Goal: Task Accomplishment & Management: Use online tool/utility

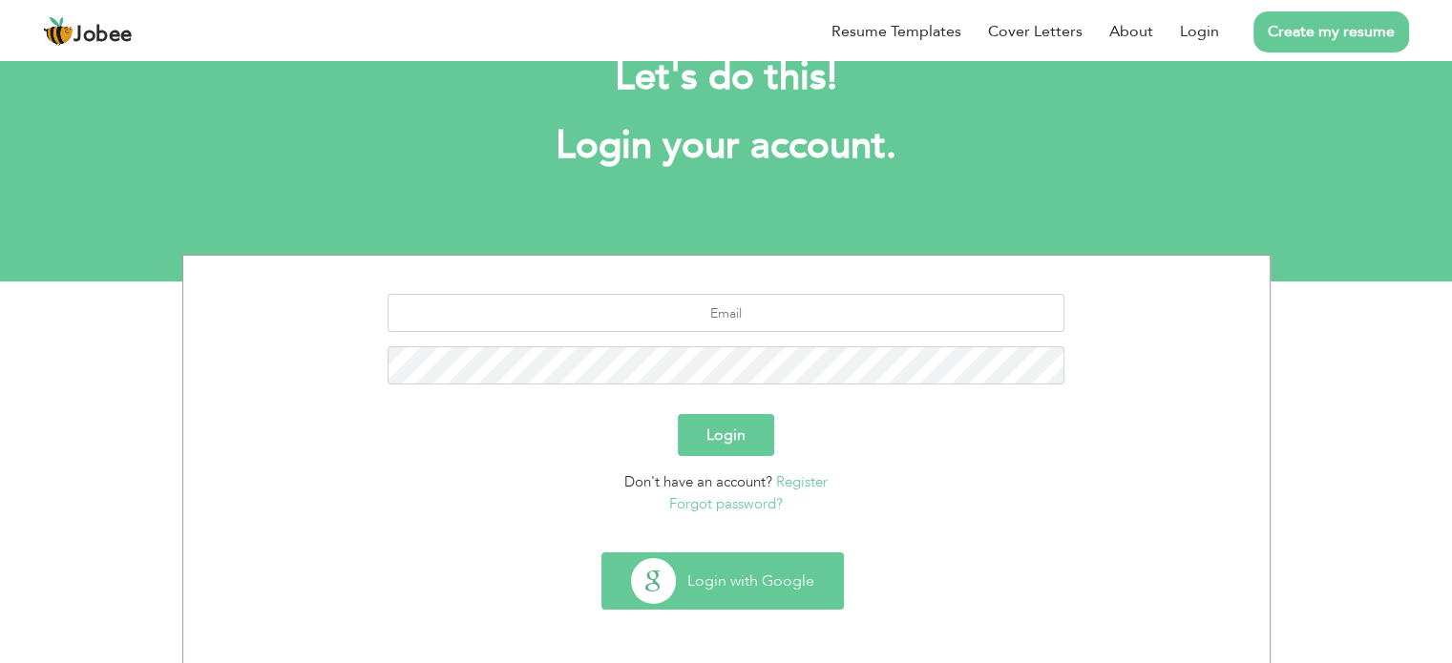
click at [715, 595] on button "Login with Google" at bounding box center [722, 581] width 241 height 55
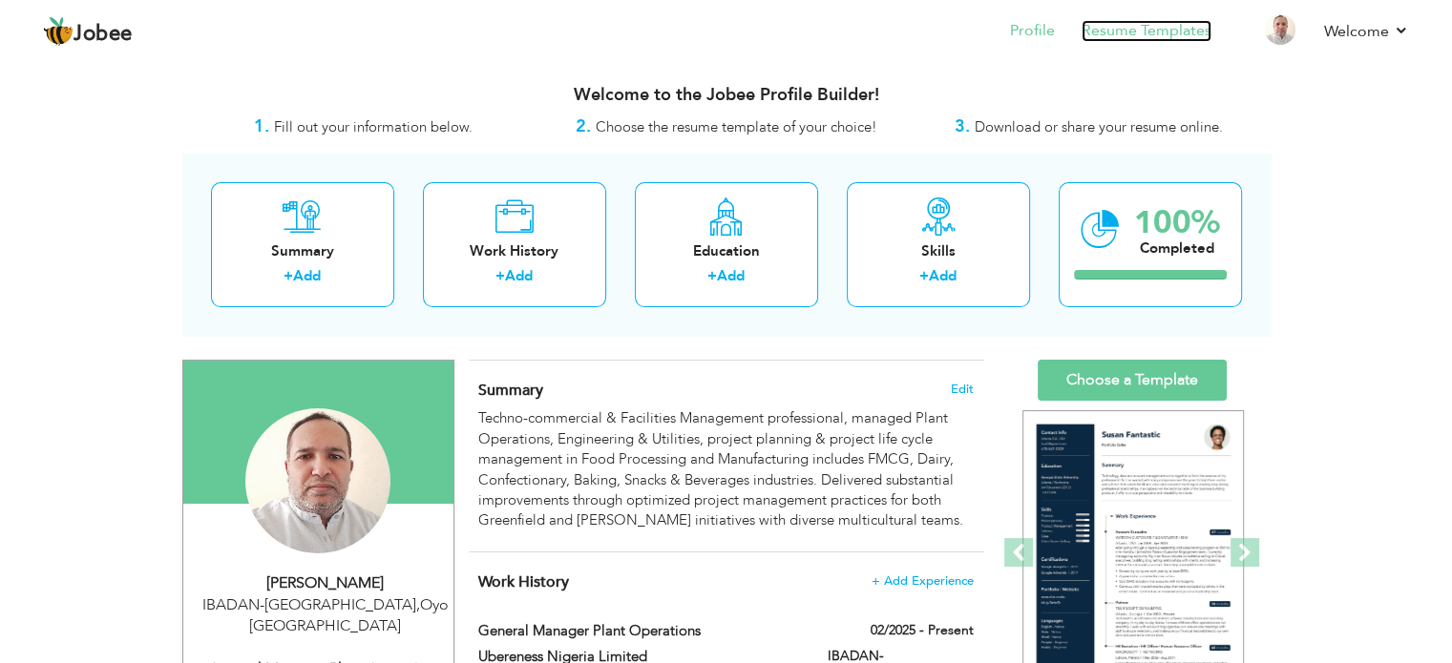
click at [1126, 30] on link "Resume Templates" at bounding box center [1146, 31] width 130 height 22
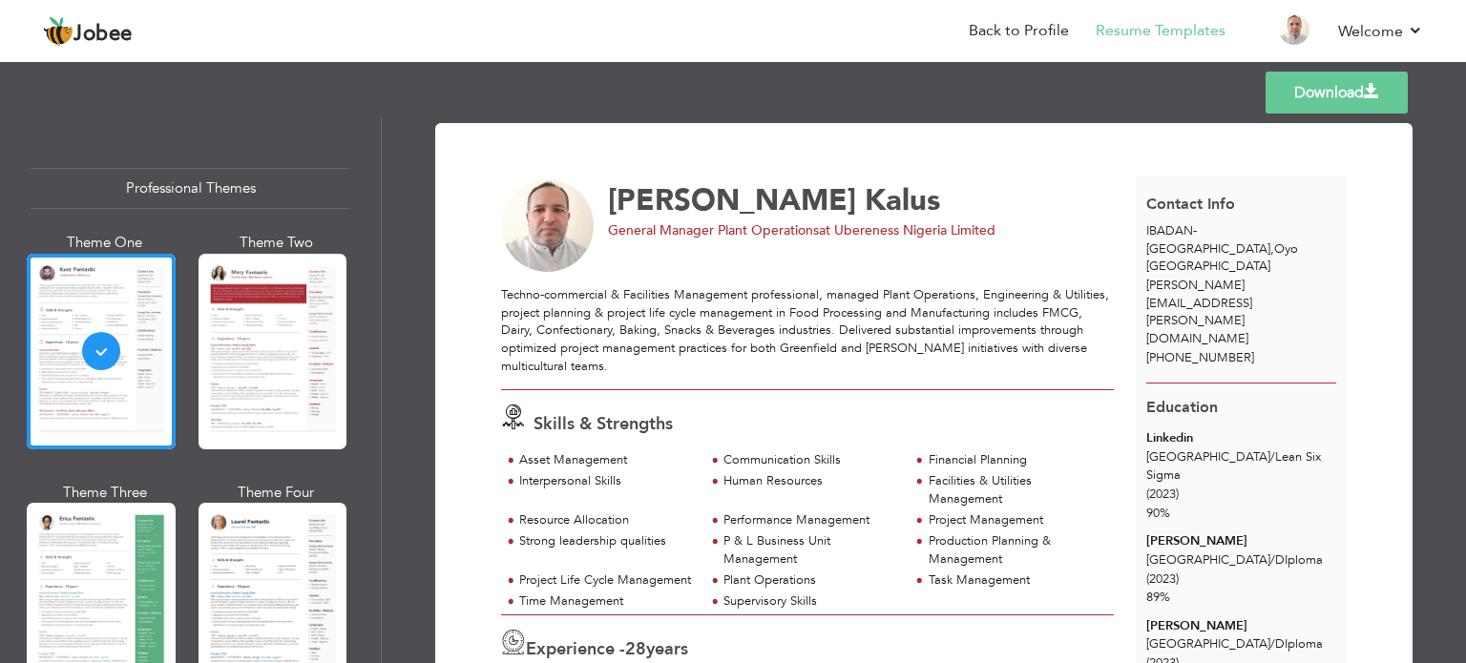
scroll to position [286, 0]
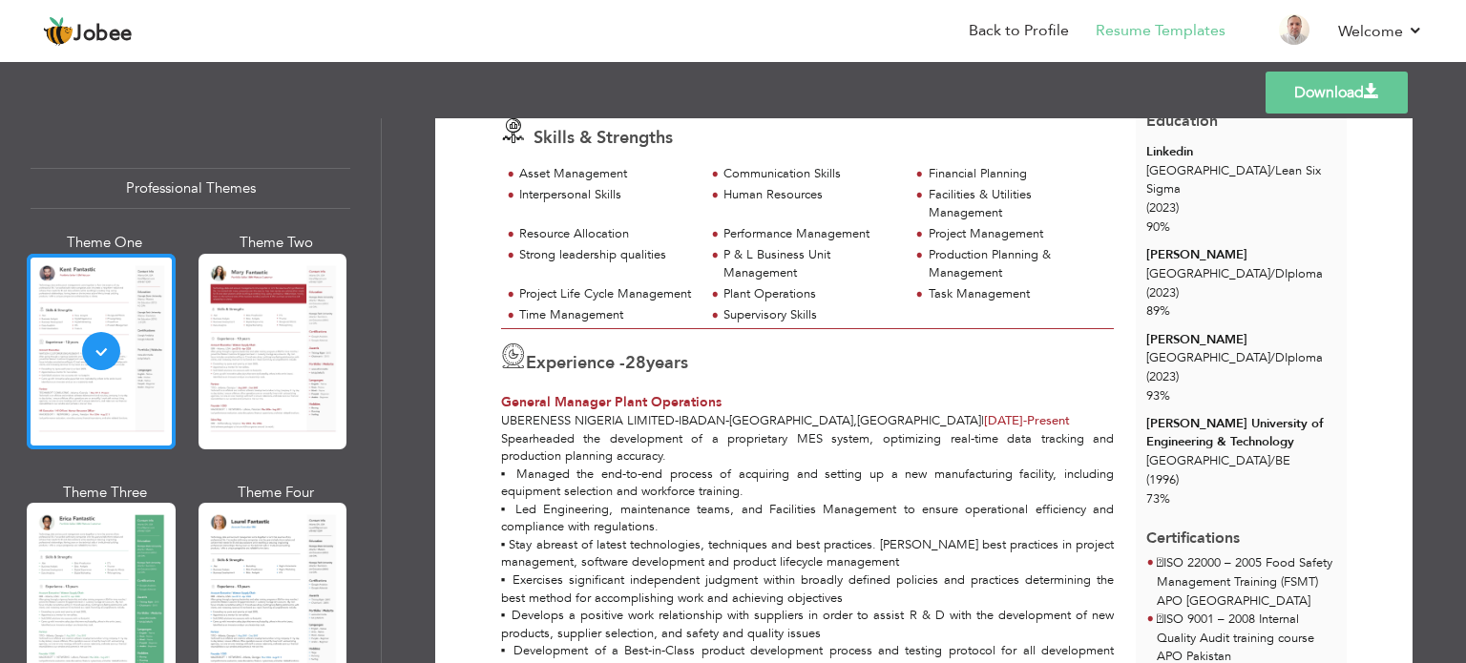
click at [130, 349] on div at bounding box center [101, 352] width 149 height 196
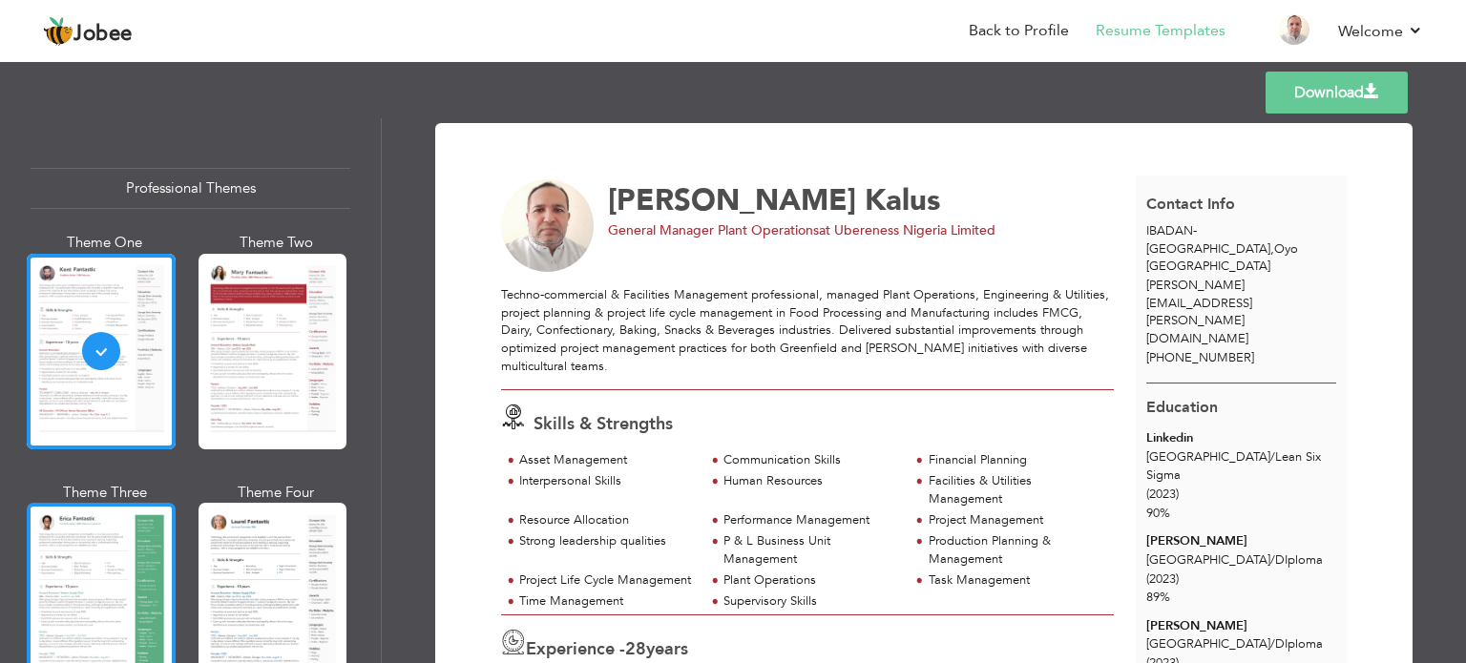
click at [99, 514] on div at bounding box center [101, 601] width 149 height 196
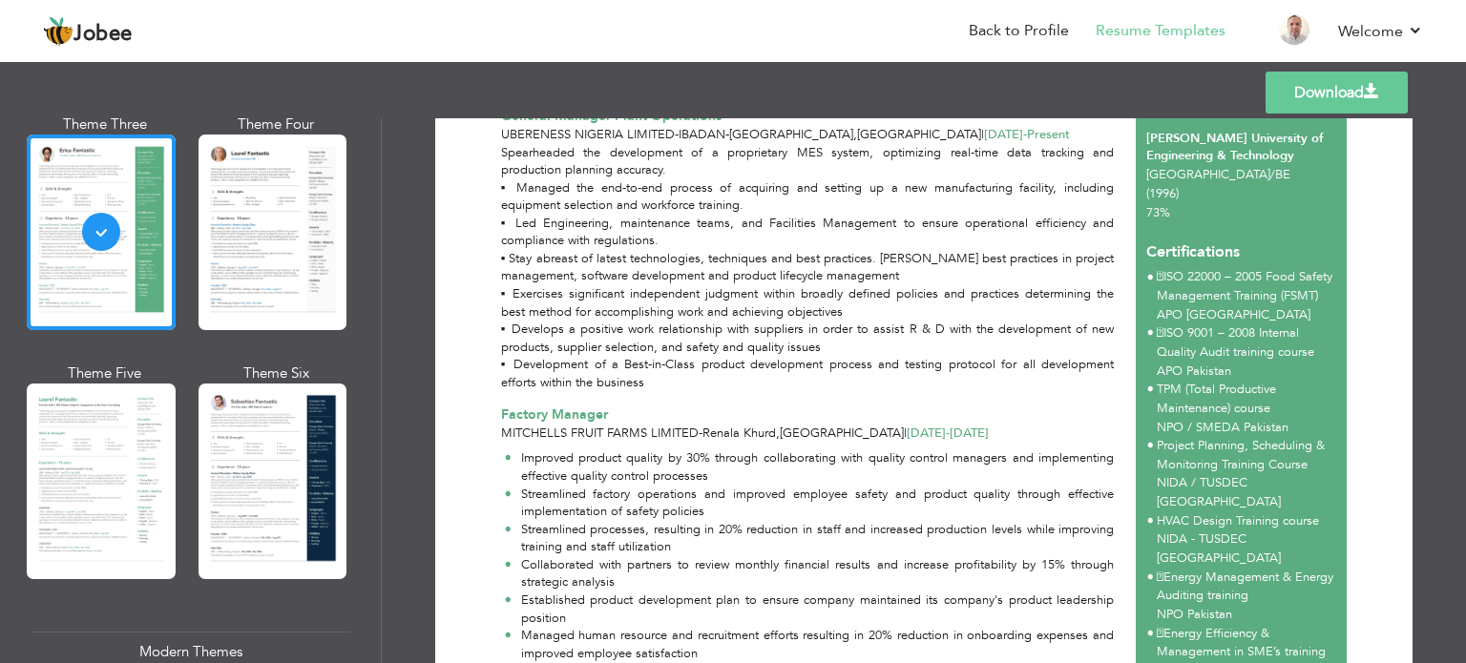
scroll to position [573, 0]
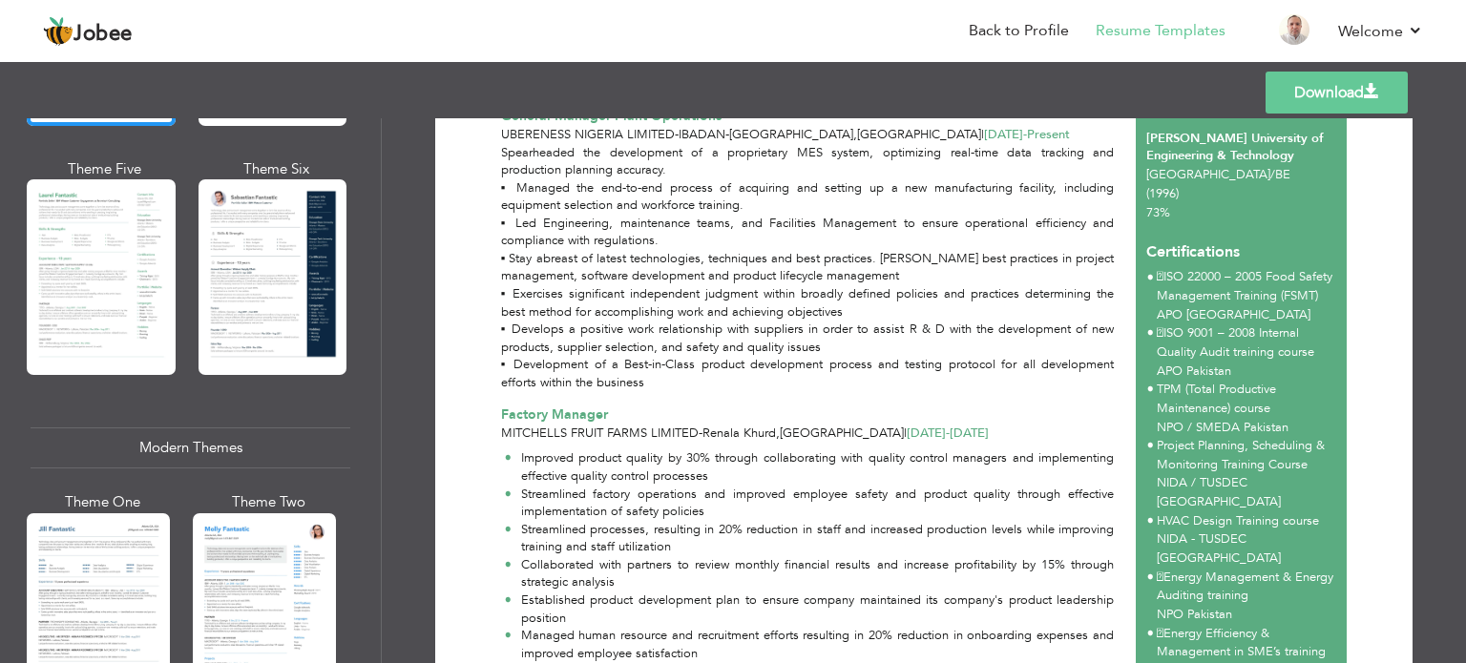
click at [255, 539] on div at bounding box center [264, 608] width 143 height 189
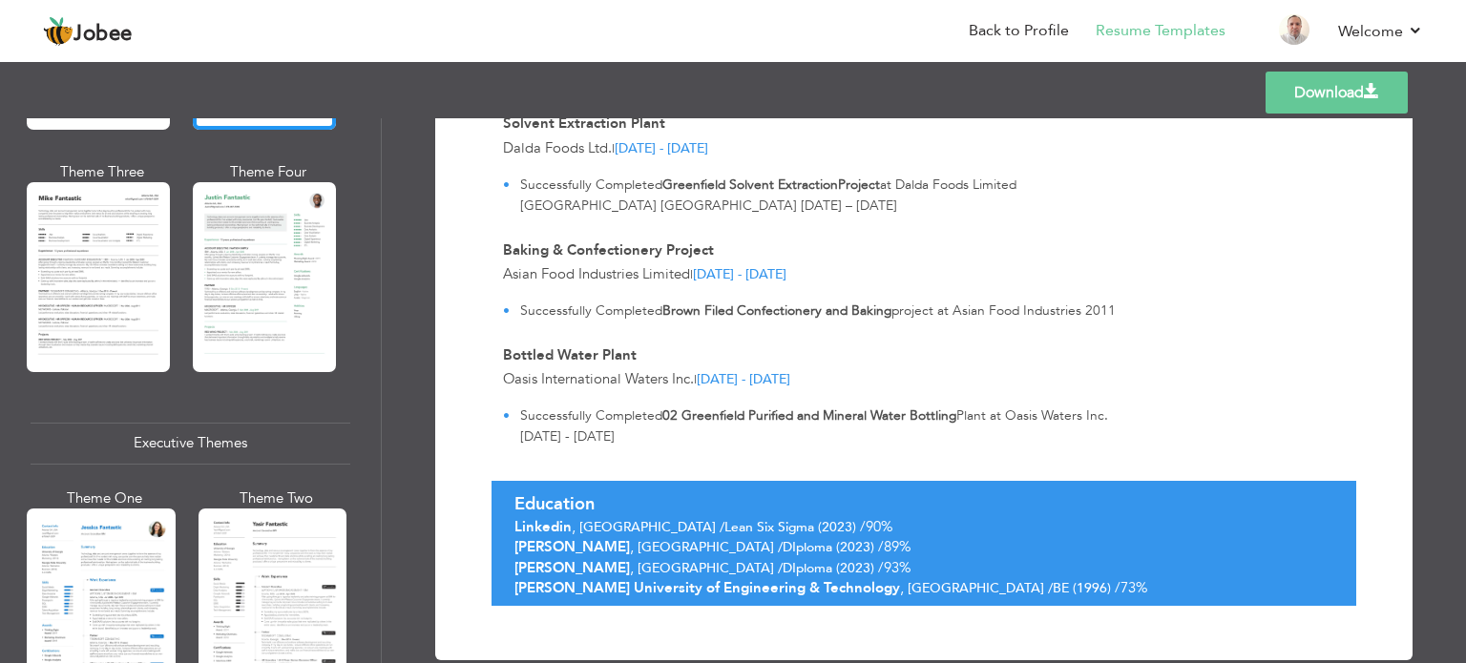
scroll to position [1432, 0]
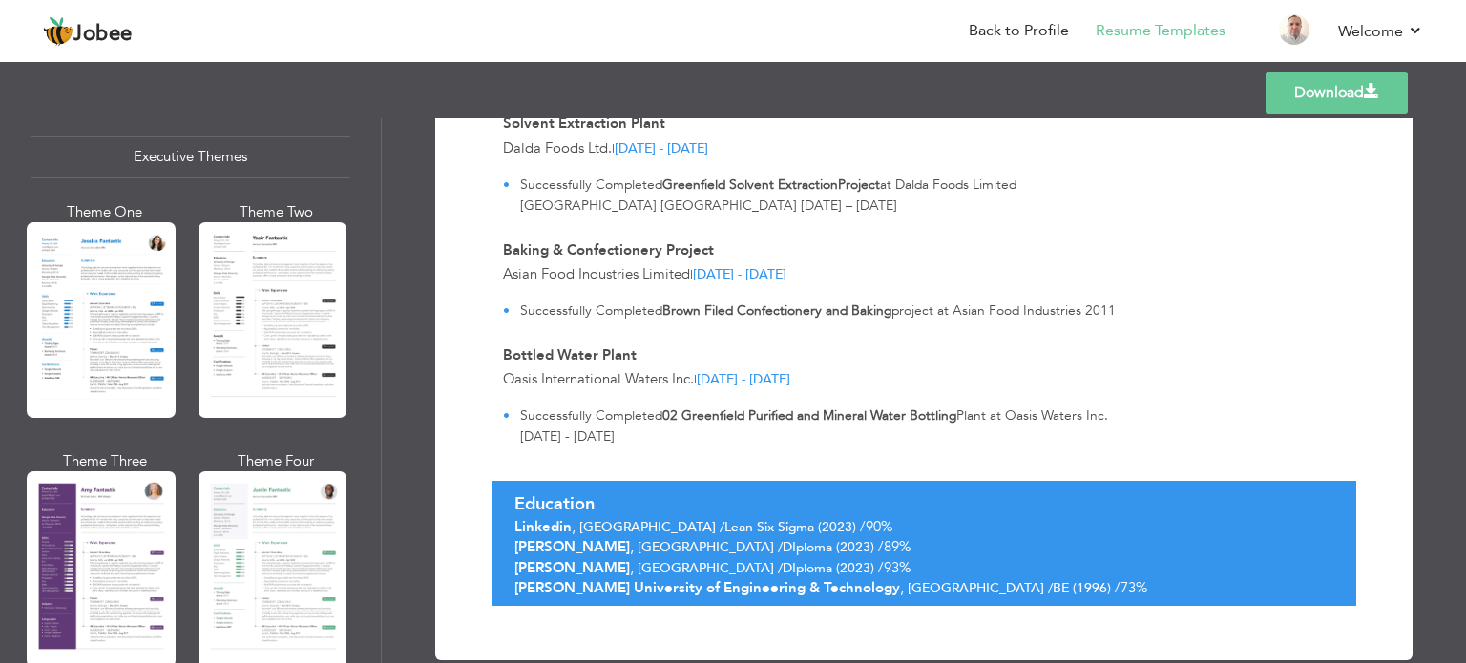
click at [244, 306] on div at bounding box center [273, 320] width 149 height 196
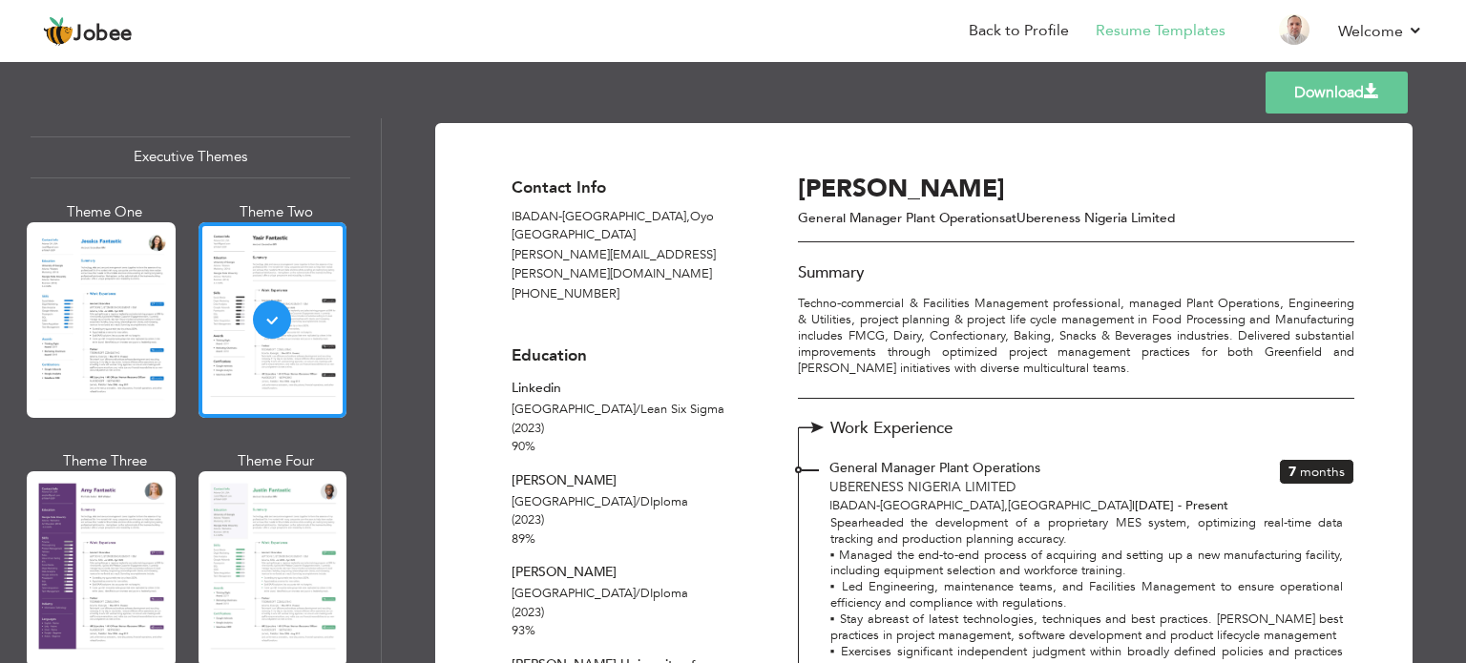
scroll to position [573, 0]
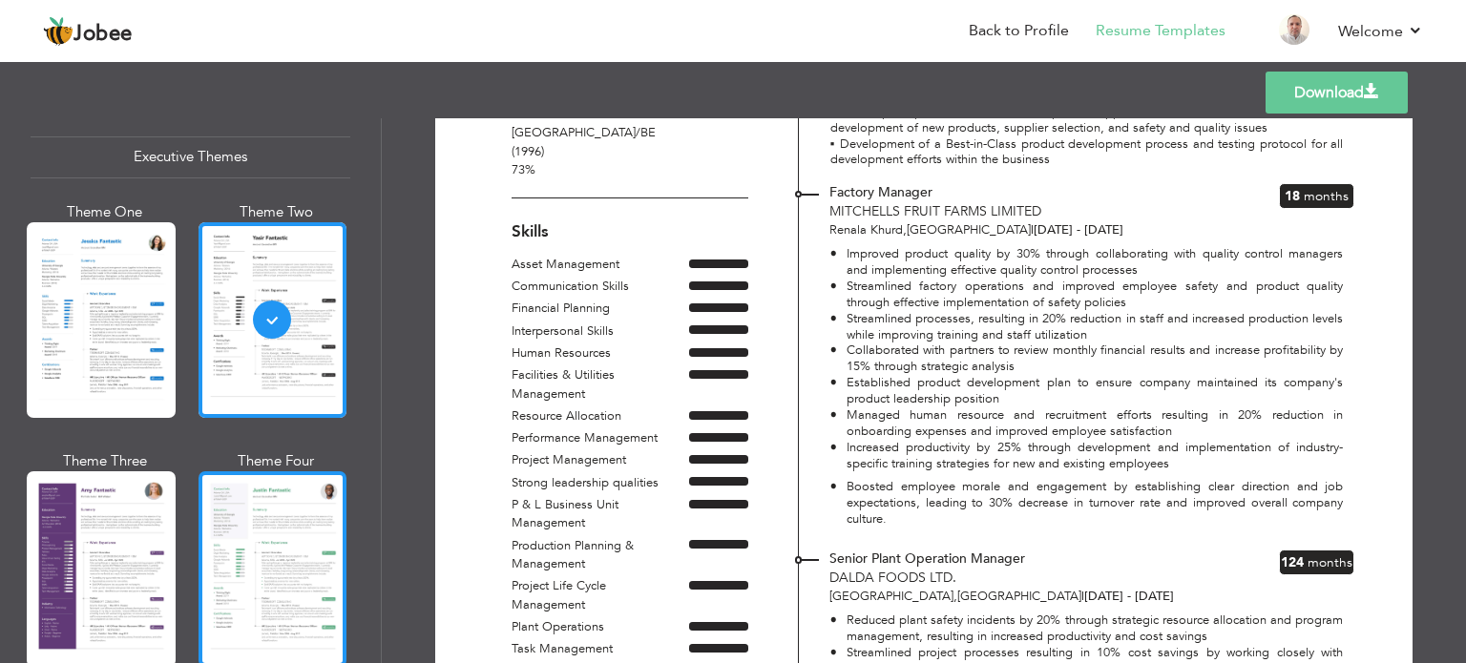
click at [251, 496] on div at bounding box center [273, 570] width 149 height 196
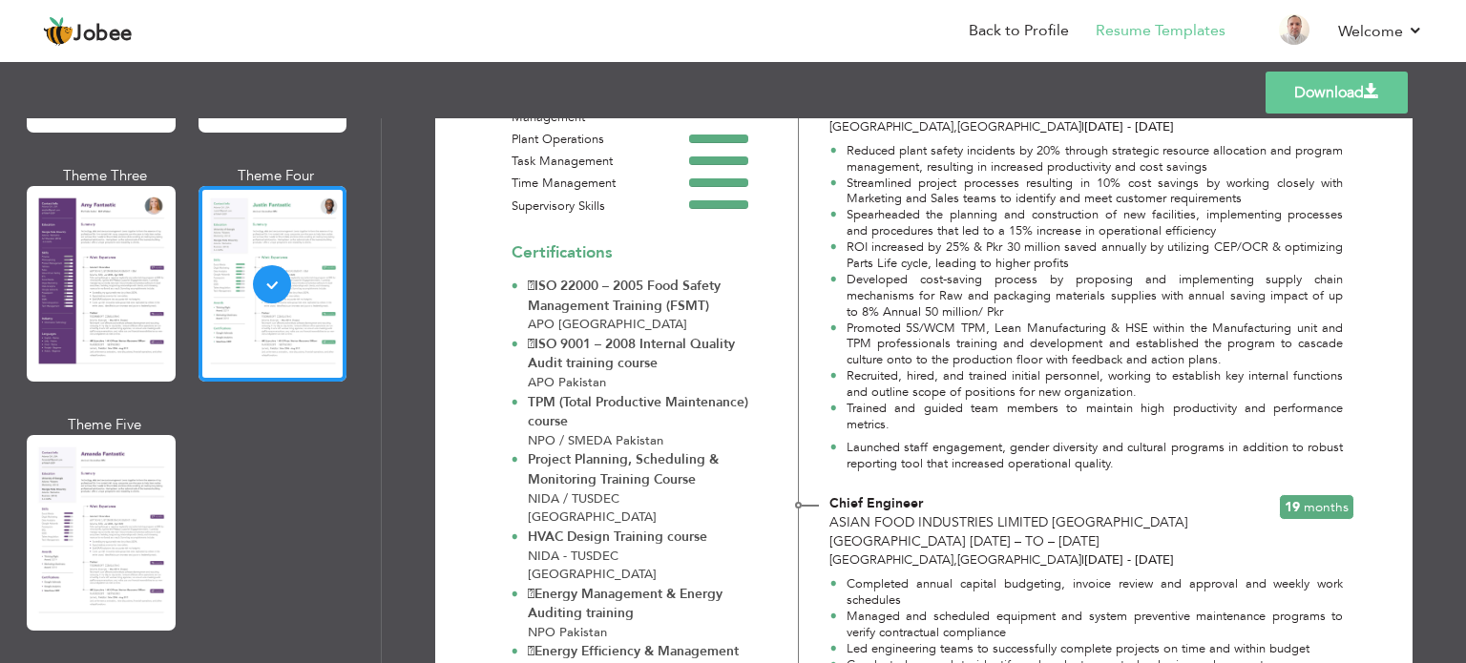
scroll to position [1718, 0]
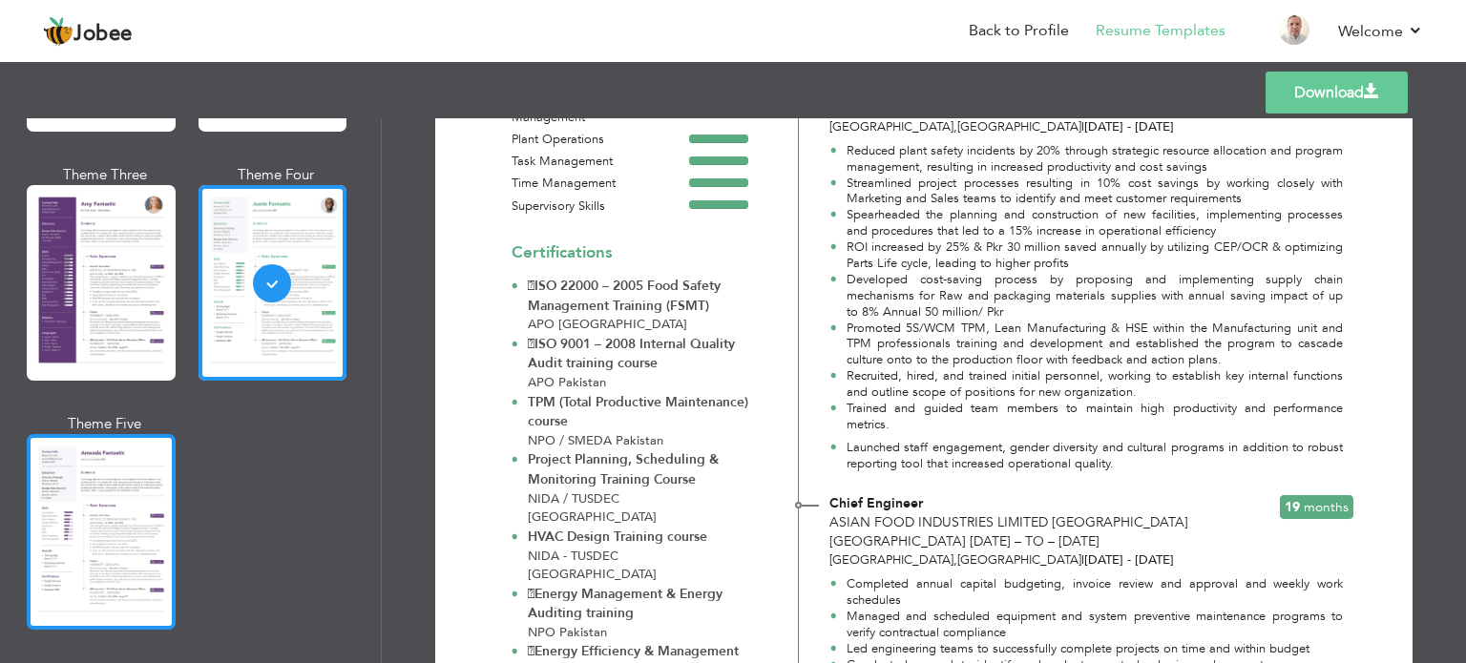
click at [147, 465] on div at bounding box center [101, 532] width 149 height 196
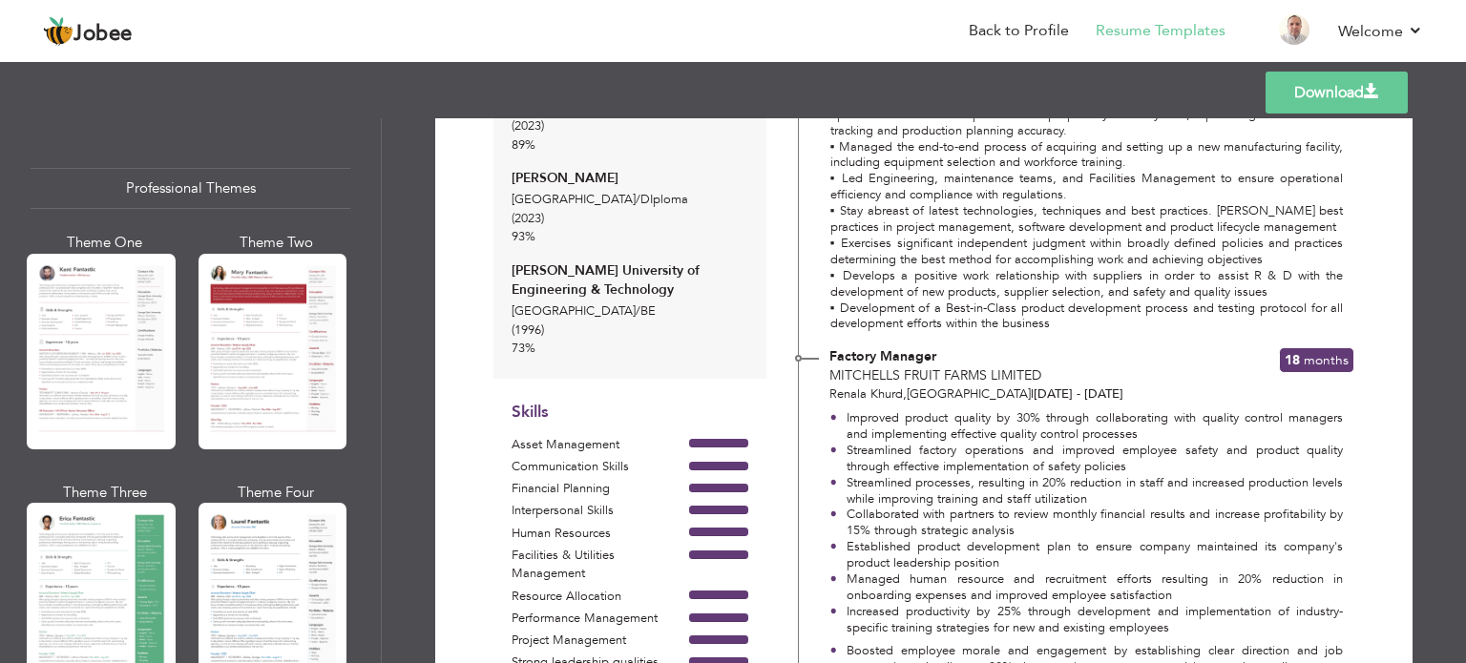
scroll to position [0, 0]
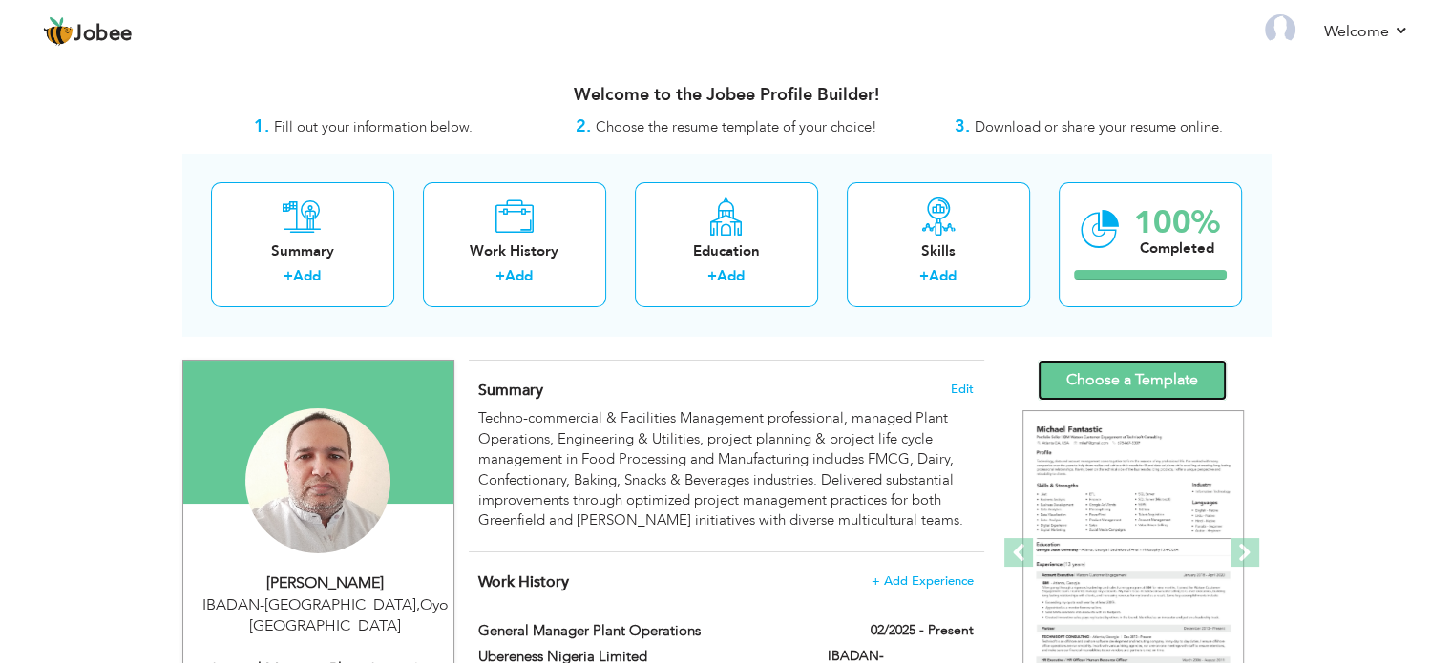
click at [1138, 371] on link "Choose a Template" at bounding box center [1132, 380] width 189 height 41
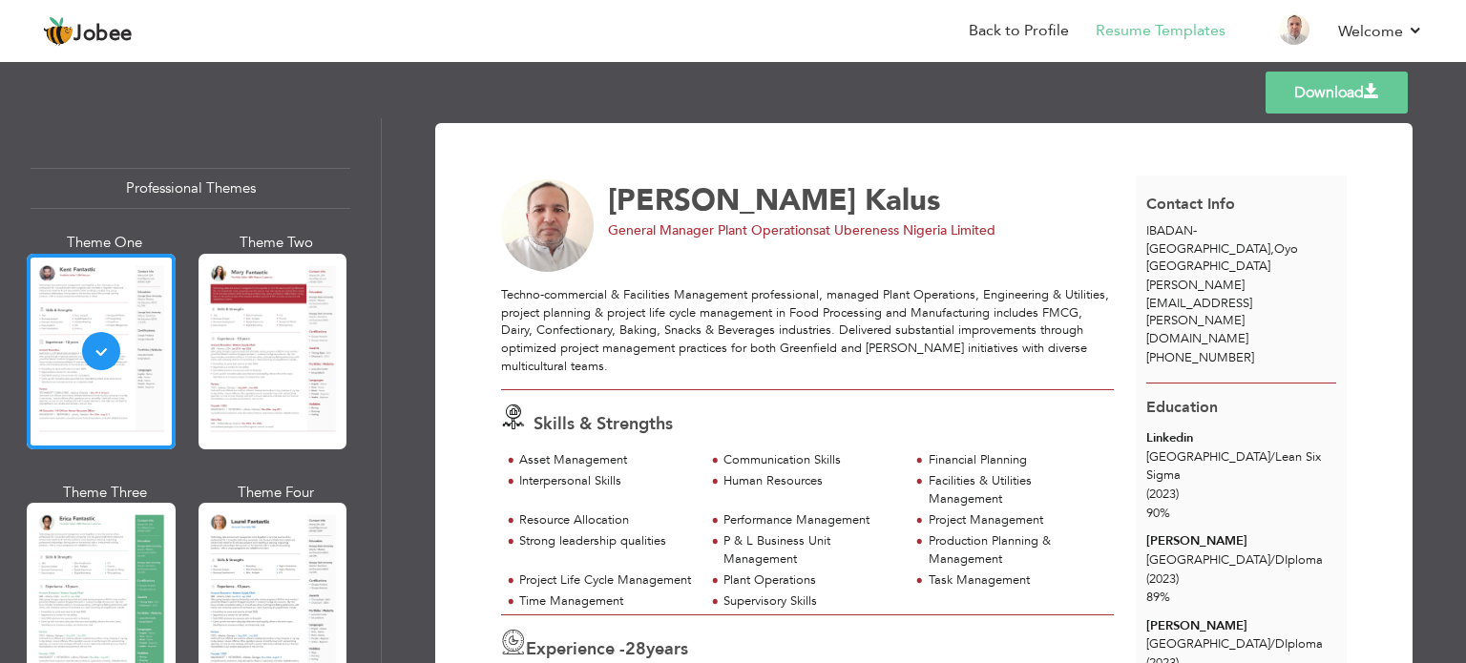
click at [191, 194] on div "Professional Themes" at bounding box center [191, 188] width 320 height 41
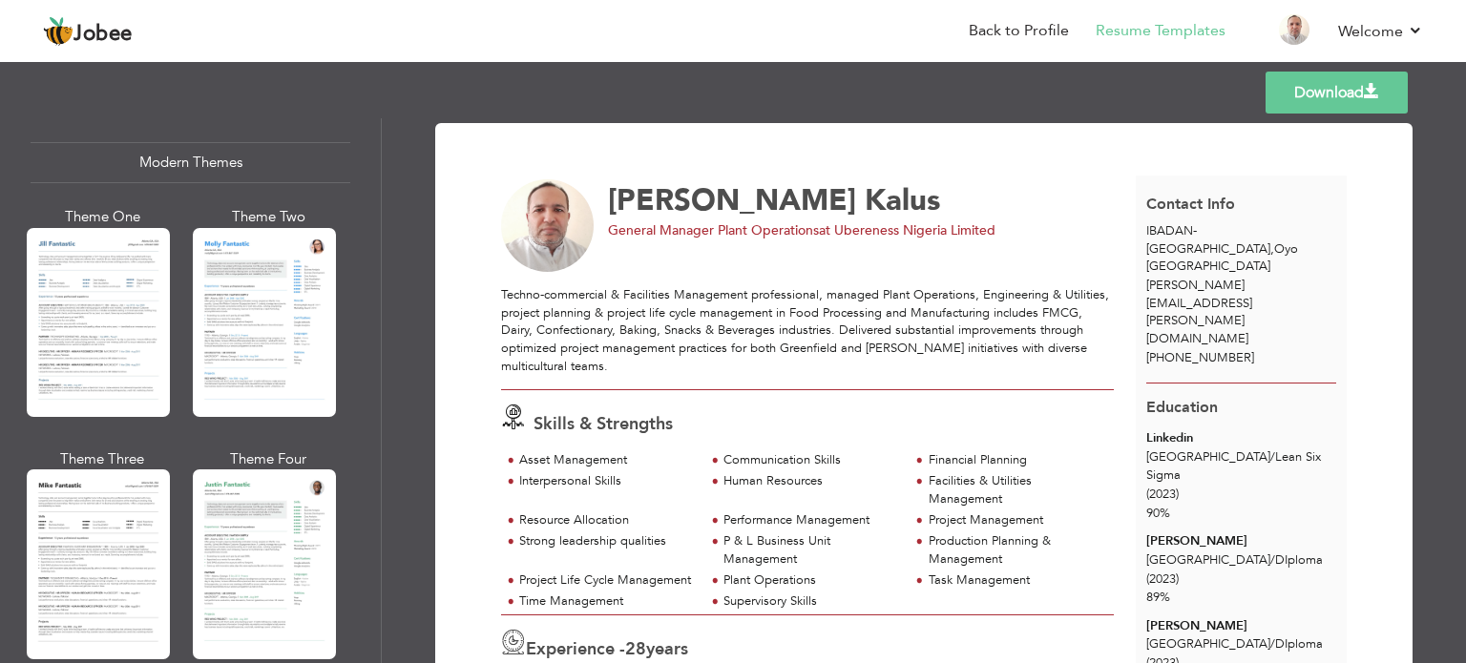
scroll to position [859, 0]
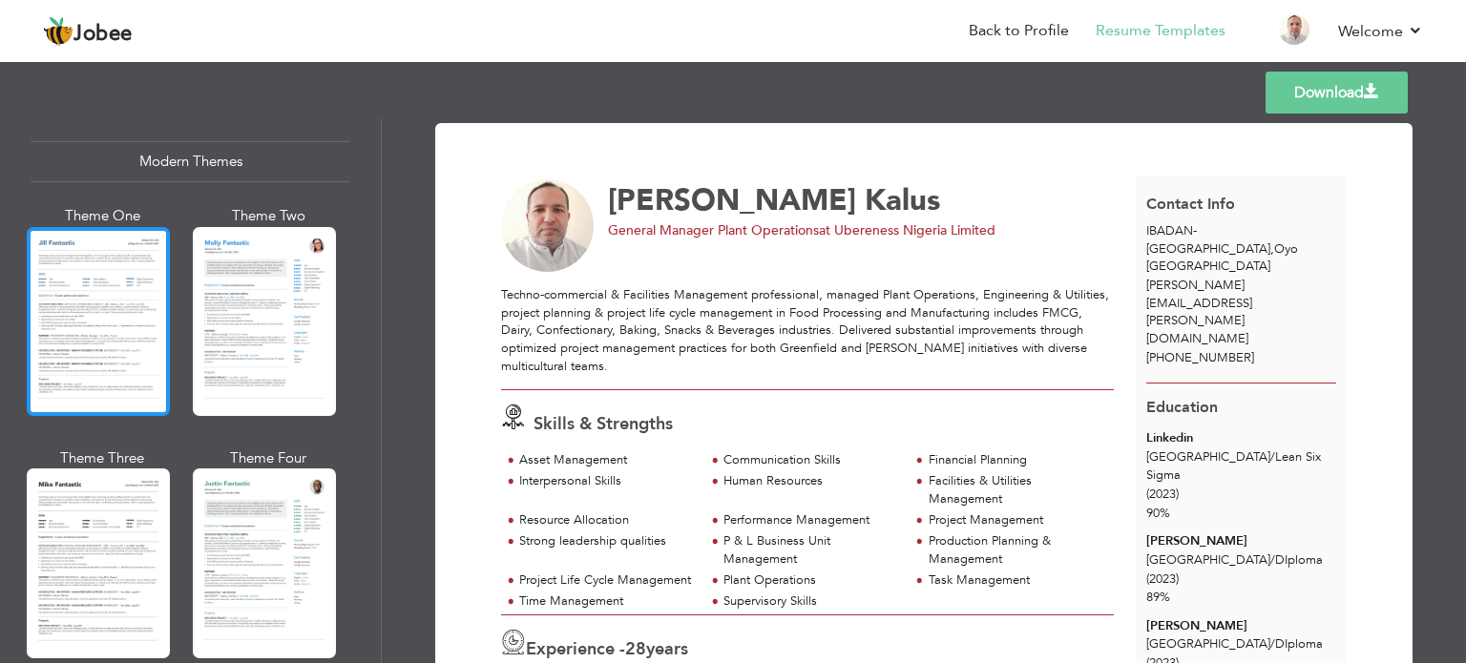
click at [135, 247] on div at bounding box center [98, 321] width 143 height 189
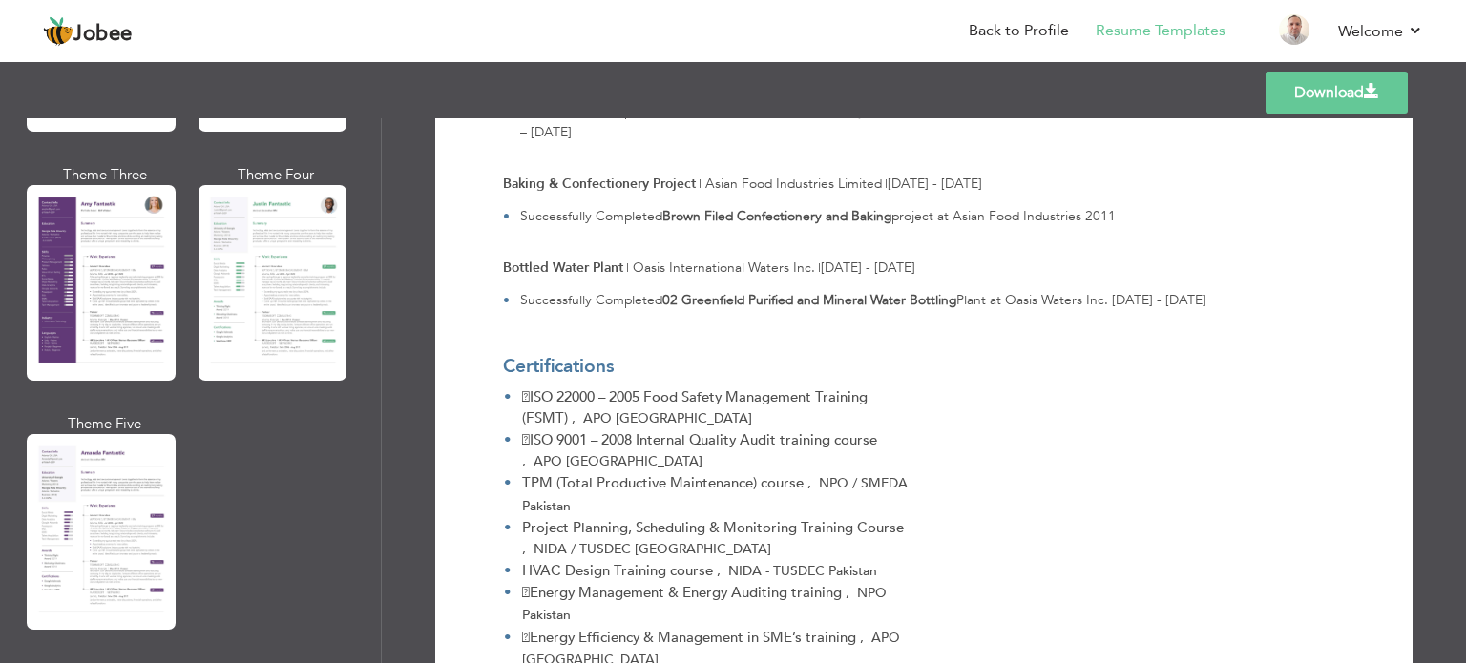
scroll to position [3917, 0]
